Goal: Find specific page/section: Find specific page/section

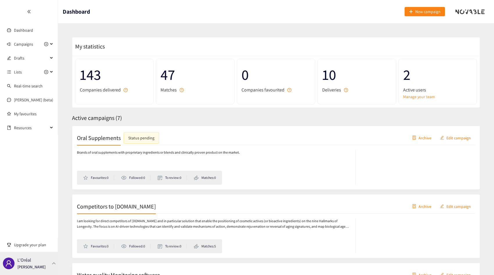
click at [33, 260] on div "L'Oréal [PERSON_NAME]" at bounding box center [31, 263] width 28 height 9
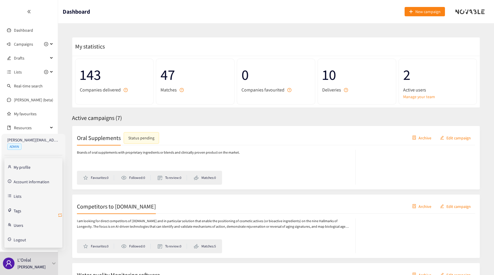
click at [60, 215] on icon "retweet" at bounding box center [60, 215] width 5 height 5
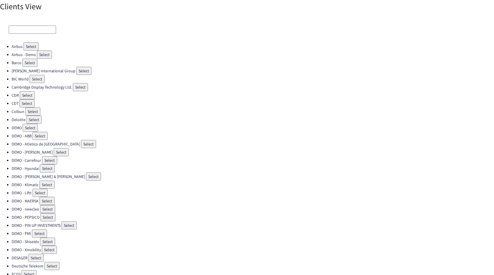
click at [33, 33] on input at bounding box center [32, 30] width 47 height 8
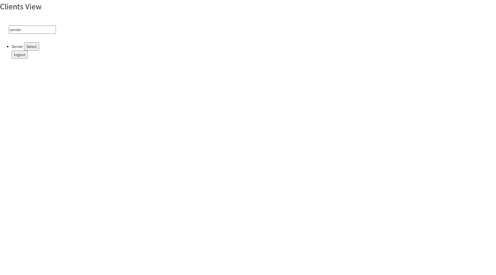
type input "servier"
click at [31, 48] on button "Select" at bounding box center [31, 46] width 15 height 8
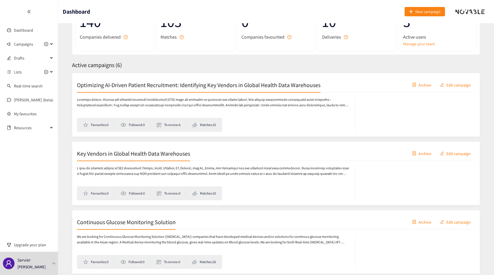
scroll to position [53, 0]
click at [104, 155] on h2 "Key Vendors in Global Health Data Warehouses" at bounding box center [133, 153] width 113 height 8
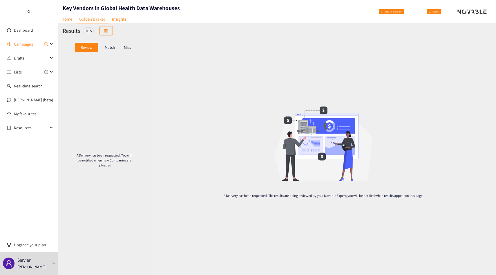
click at [107, 48] on p "Match" at bounding box center [110, 47] width 10 height 5
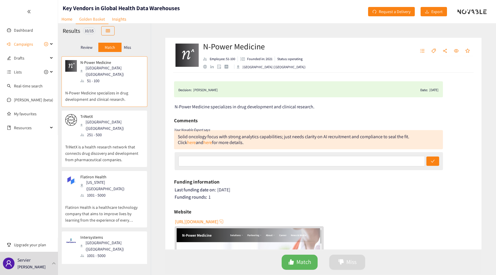
click at [129, 46] on p "Miss" at bounding box center [127, 47] width 7 height 5
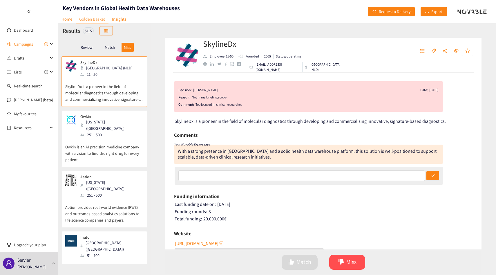
click at [94, 48] on div "Review" at bounding box center [86, 47] width 23 height 9
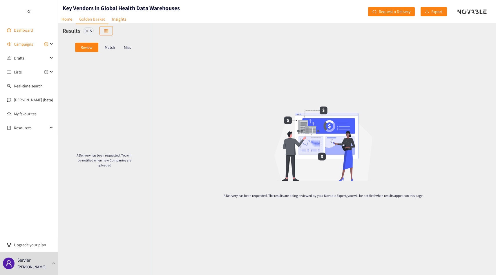
click at [33, 33] on link "Dashboard" at bounding box center [23, 30] width 19 height 5
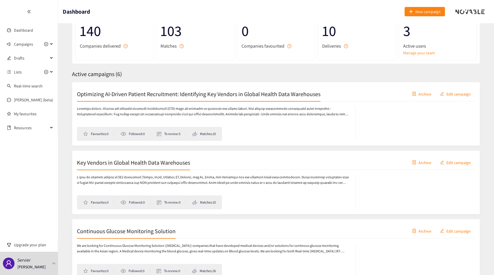
scroll to position [64, 0]
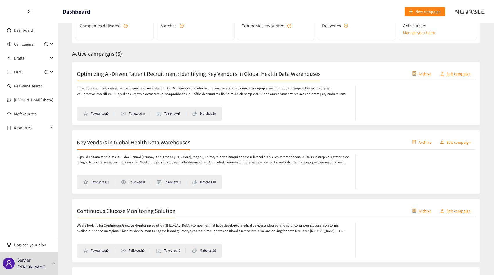
click at [138, 95] on p at bounding box center [213, 91] width 272 height 11
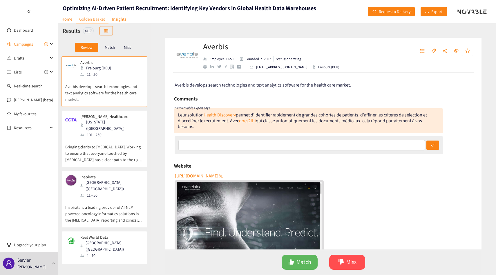
click at [109, 45] on p "Match" at bounding box center [110, 47] width 10 height 5
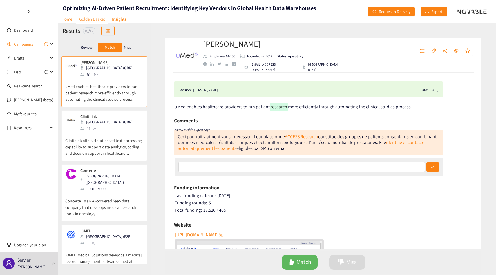
click at [130, 51] on div "Miss" at bounding box center [128, 47] width 12 height 9
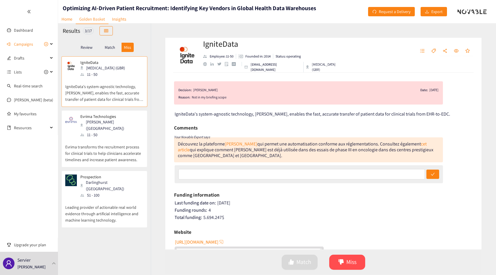
click at [106, 49] on p "Match" at bounding box center [110, 47] width 10 height 5
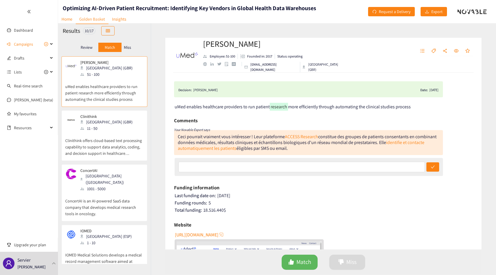
click at [81, 46] on p "Review" at bounding box center [87, 47] width 12 height 5
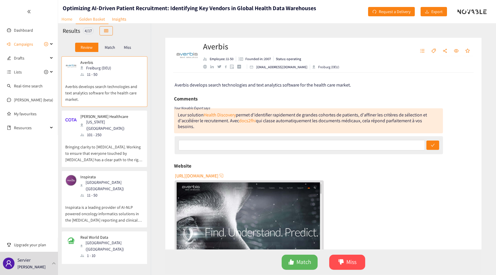
click at [70, 15] on link "Home" at bounding box center [67, 19] width 18 height 9
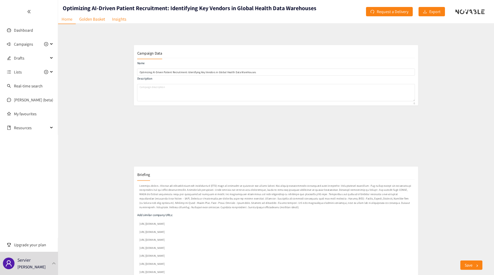
click at [116, 182] on p at bounding box center [276, 169] width 412 height 41
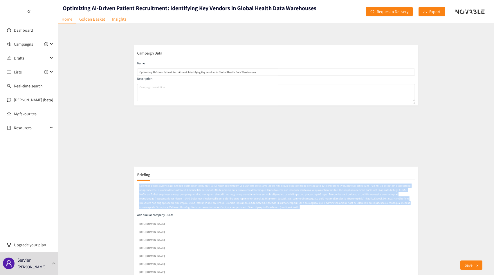
click at [116, 182] on p at bounding box center [276, 169] width 412 height 41
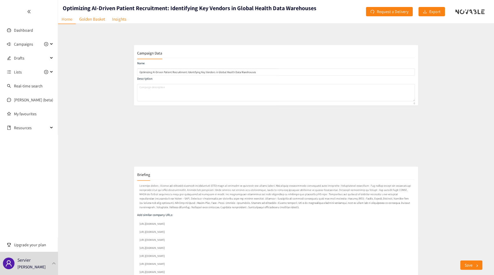
click at [124, 177] on p at bounding box center [276, 169] width 412 height 41
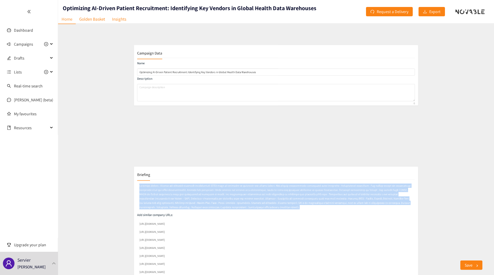
click at [124, 177] on p at bounding box center [276, 169] width 412 height 41
click at [111, 176] on p at bounding box center [276, 169] width 412 height 41
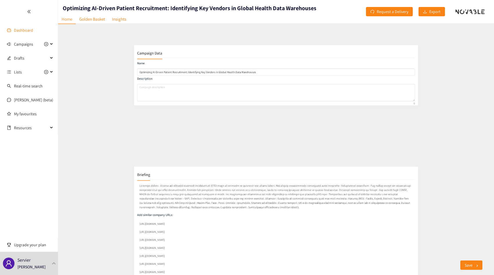
click at [20, 30] on link "Dashboard" at bounding box center [23, 30] width 19 height 5
